Goal: Task Accomplishment & Management: Complete application form

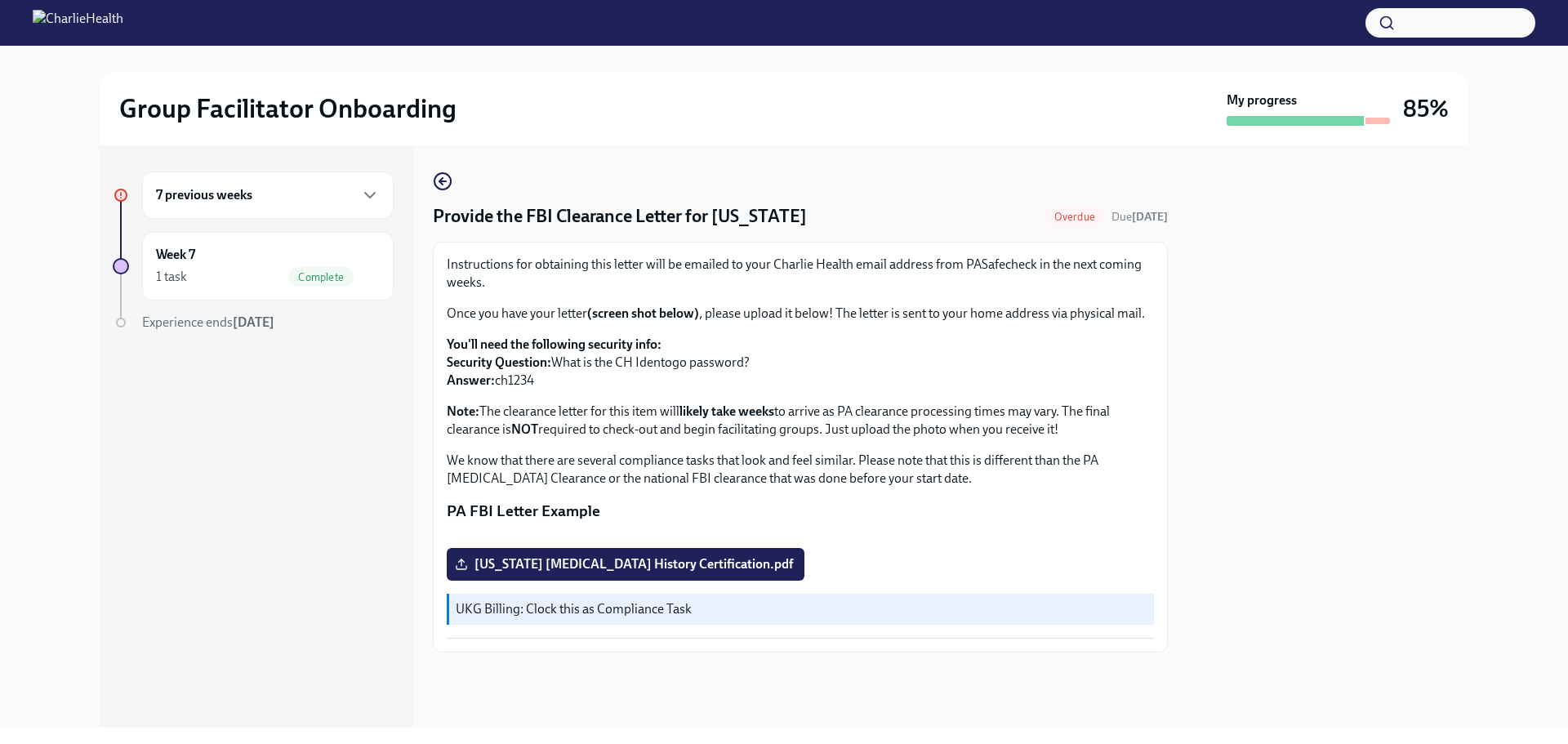
scroll to position [226, 0]
click at [629, 573] on span "[US_STATE] [MEDICAL_DATA] History Certification.pdf" at bounding box center [626, 564] width 335 height 16
click at [0, 0] on input "[US_STATE] [MEDICAL_DATA] History Certification.pdf" at bounding box center [0, 0] width 0 height 0
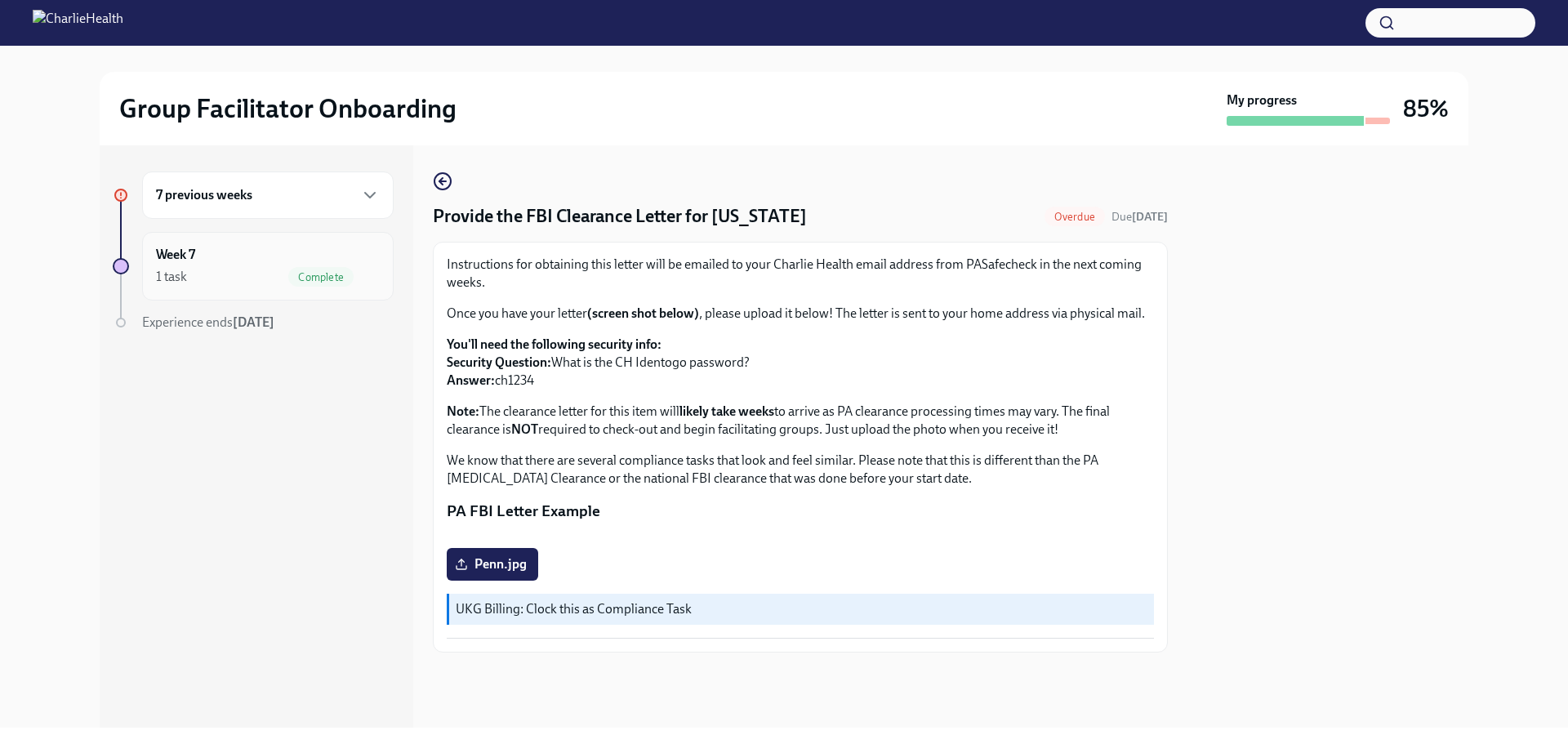
click at [226, 283] on div "1 task Complete" at bounding box center [268, 276] width 224 height 20
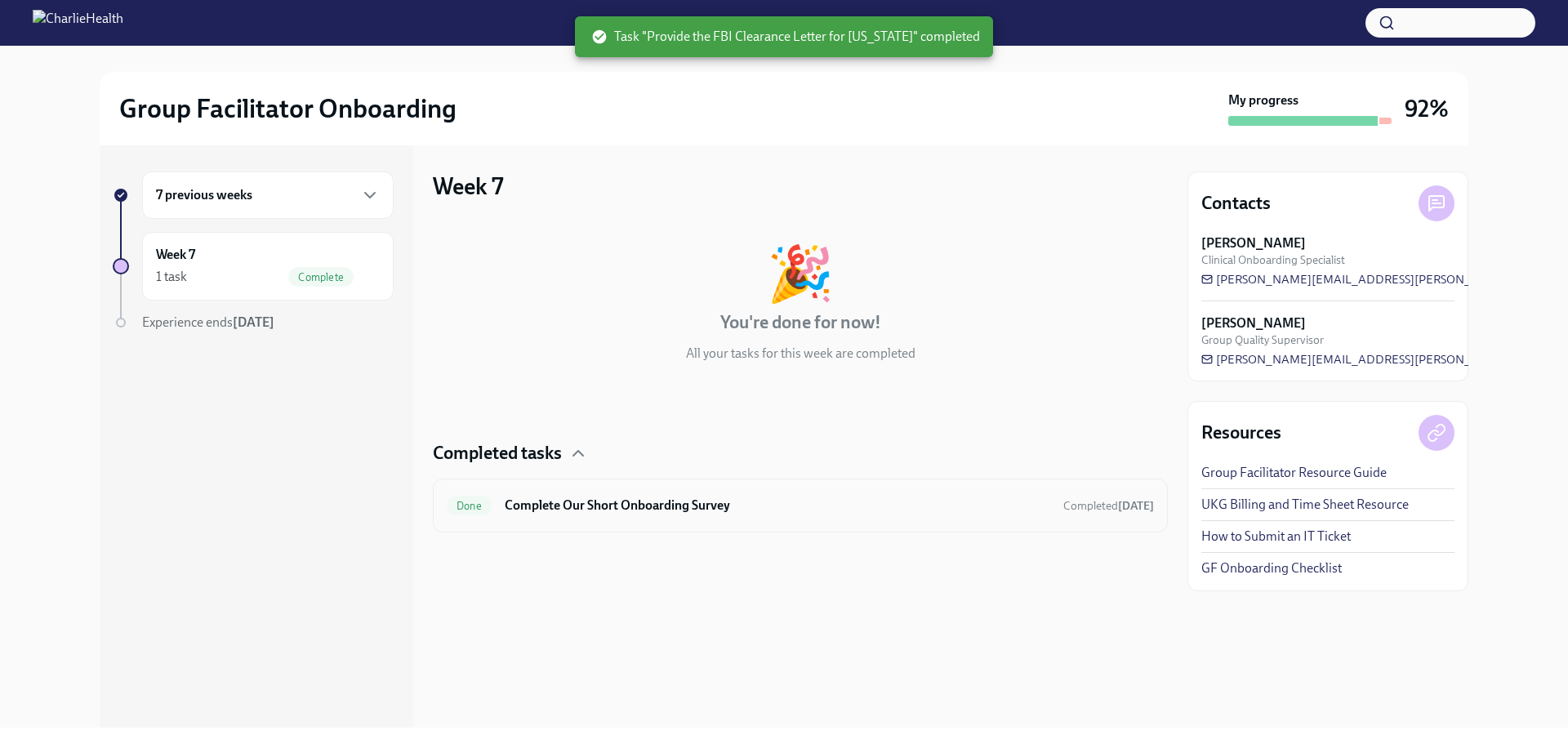
click at [562, 524] on div "Done Complete Our Short Onboarding Survey Completed [DATE]" at bounding box center [800, 505] width 735 height 54
click at [487, 504] on span "Done" at bounding box center [469, 506] width 45 height 12
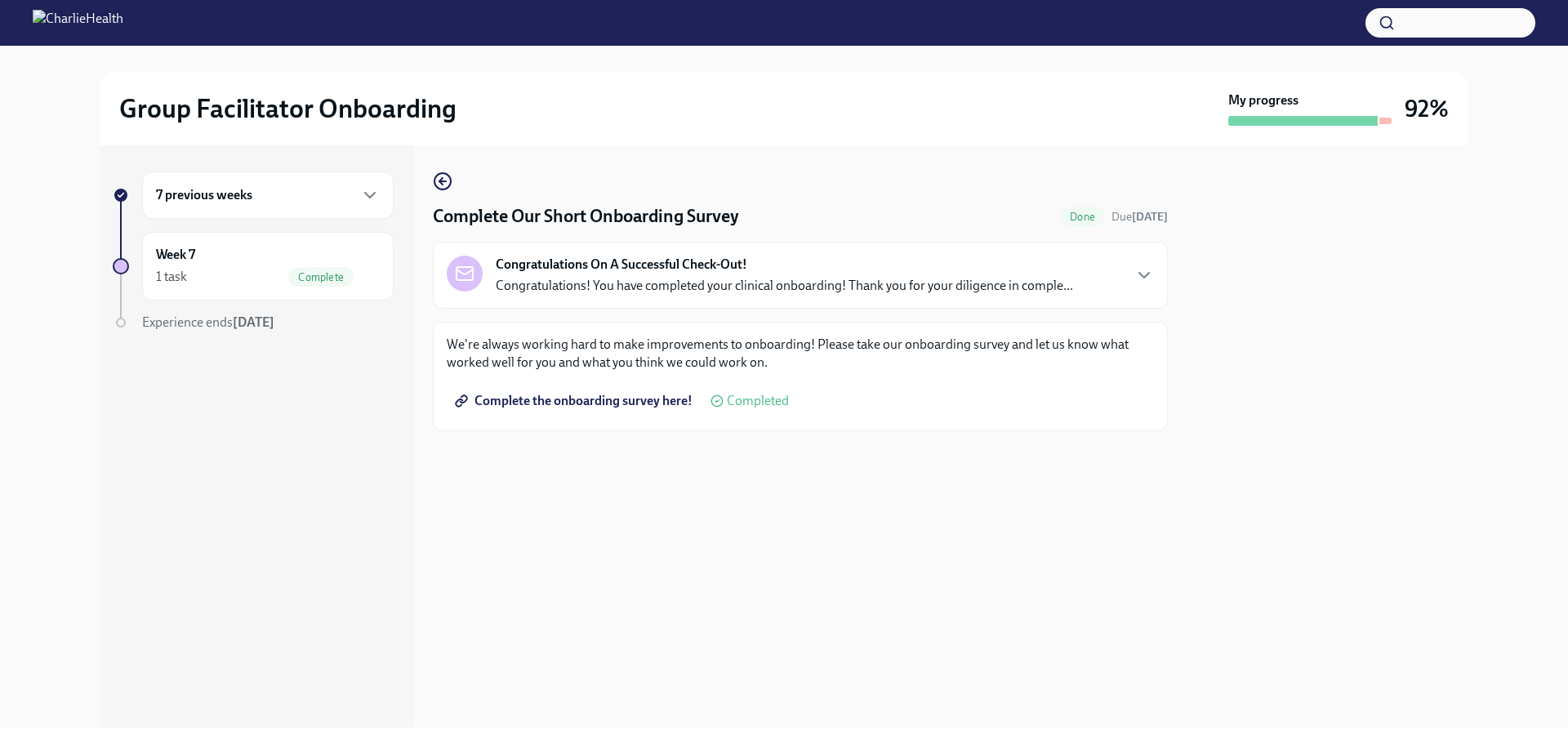
click at [574, 406] on span "Complete the onboarding survey here!" at bounding box center [575, 400] width 235 height 16
click at [184, 268] on div "1 task" at bounding box center [172, 276] width 31 height 18
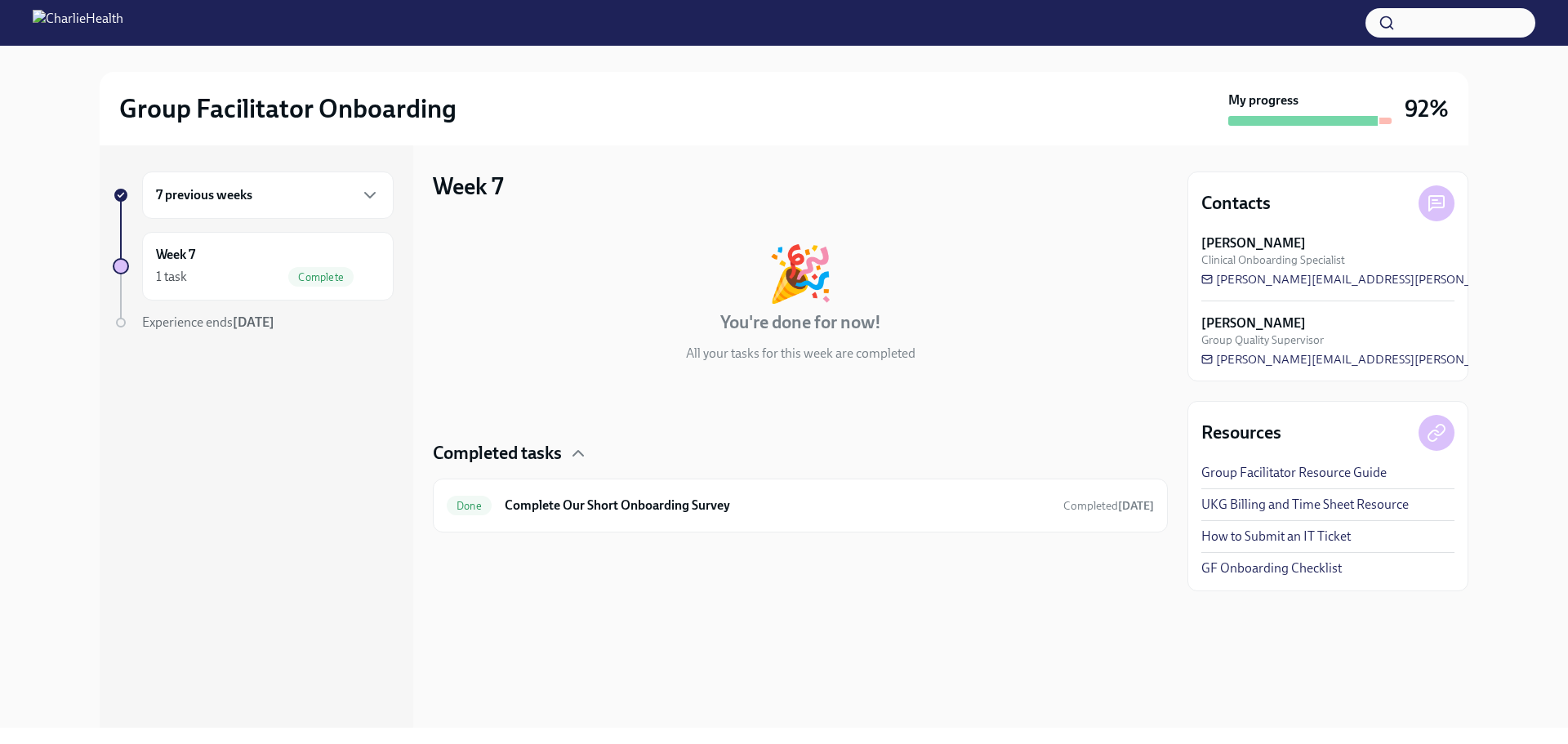
click at [235, 203] on h6 "7 previous weeks" at bounding box center [204, 195] width 96 height 18
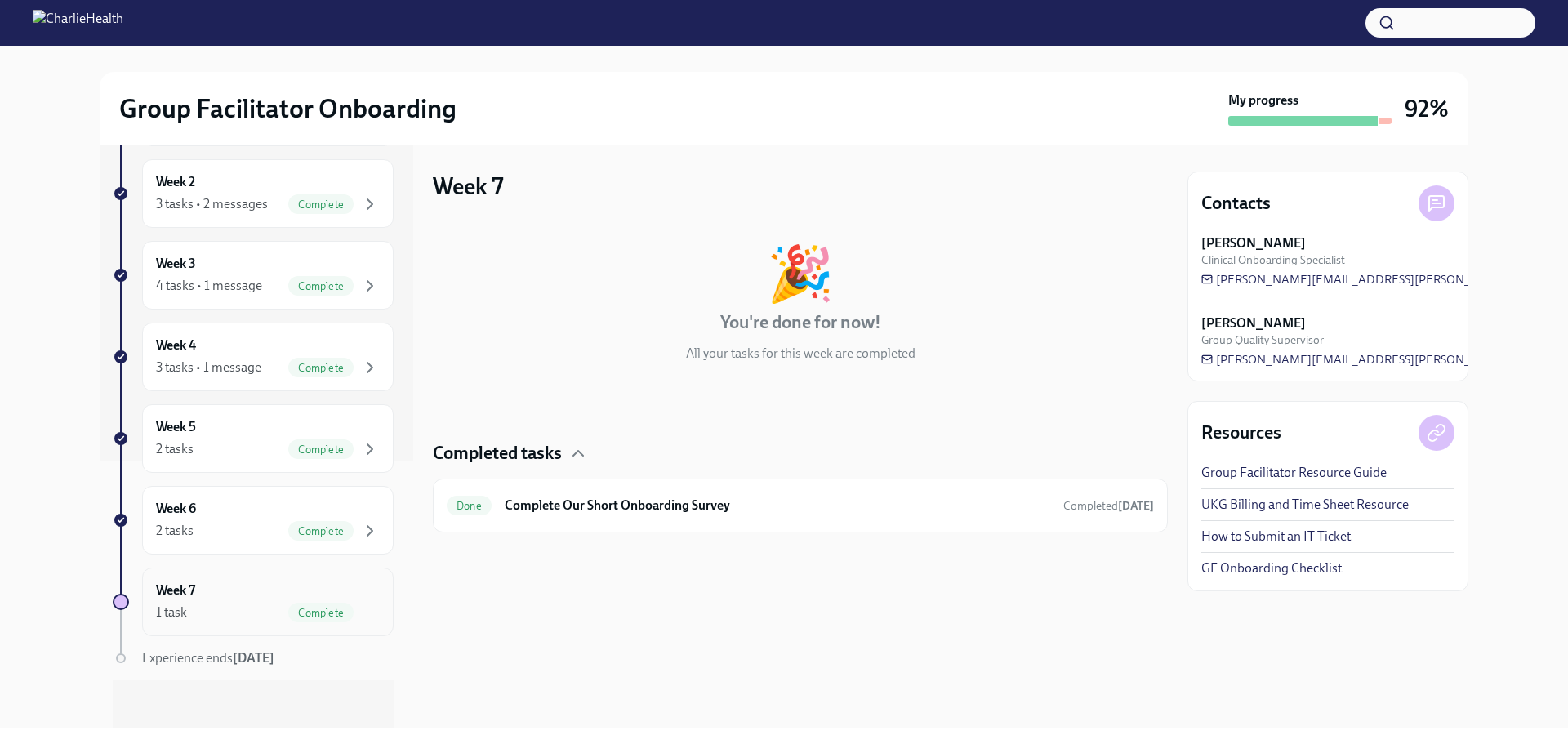
scroll to position [272, 0]
